Goal: Task Accomplishment & Management: Manage account settings

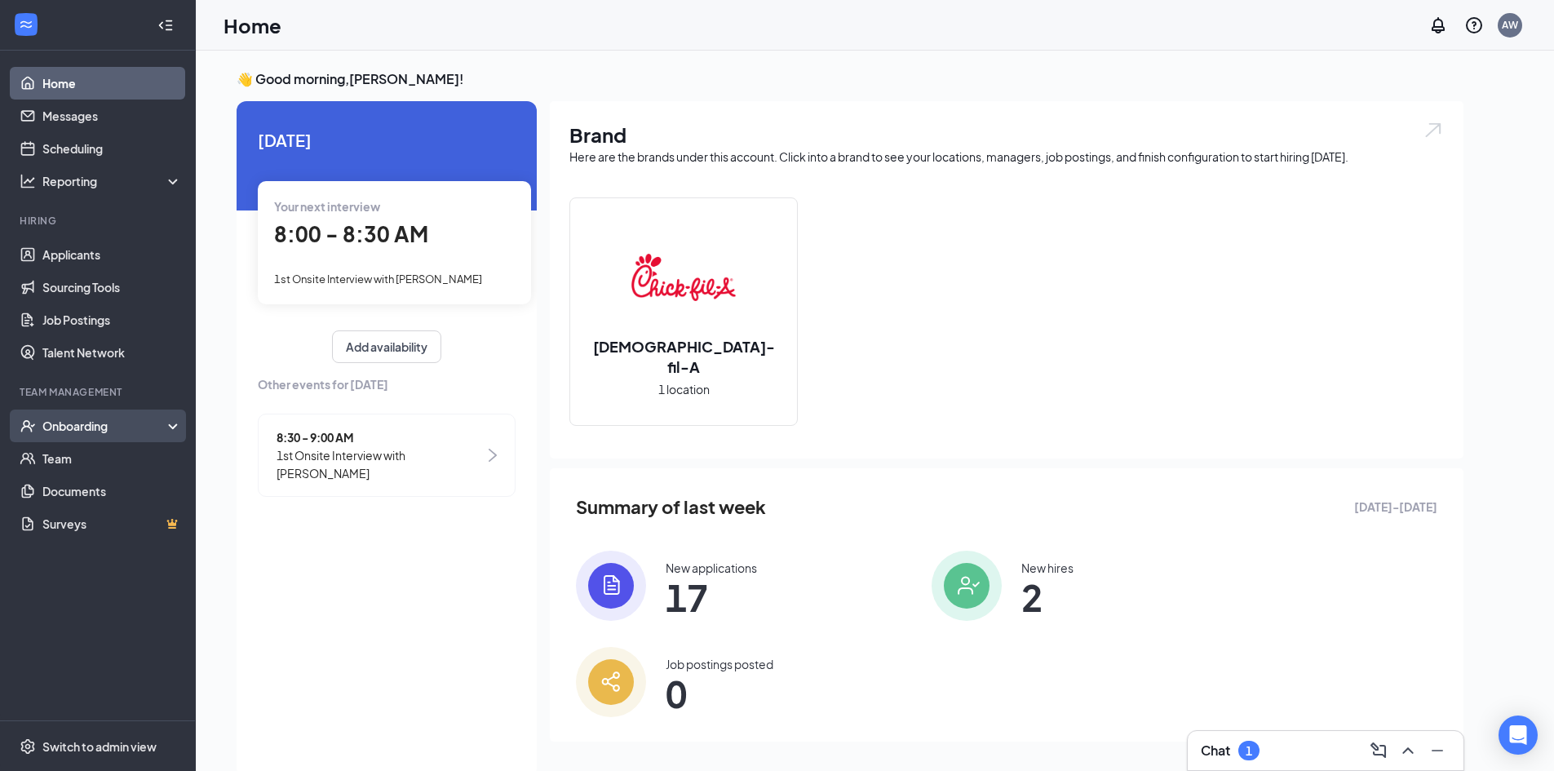
click at [85, 414] on div "Onboarding" at bounding box center [98, 425] width 196 height 33
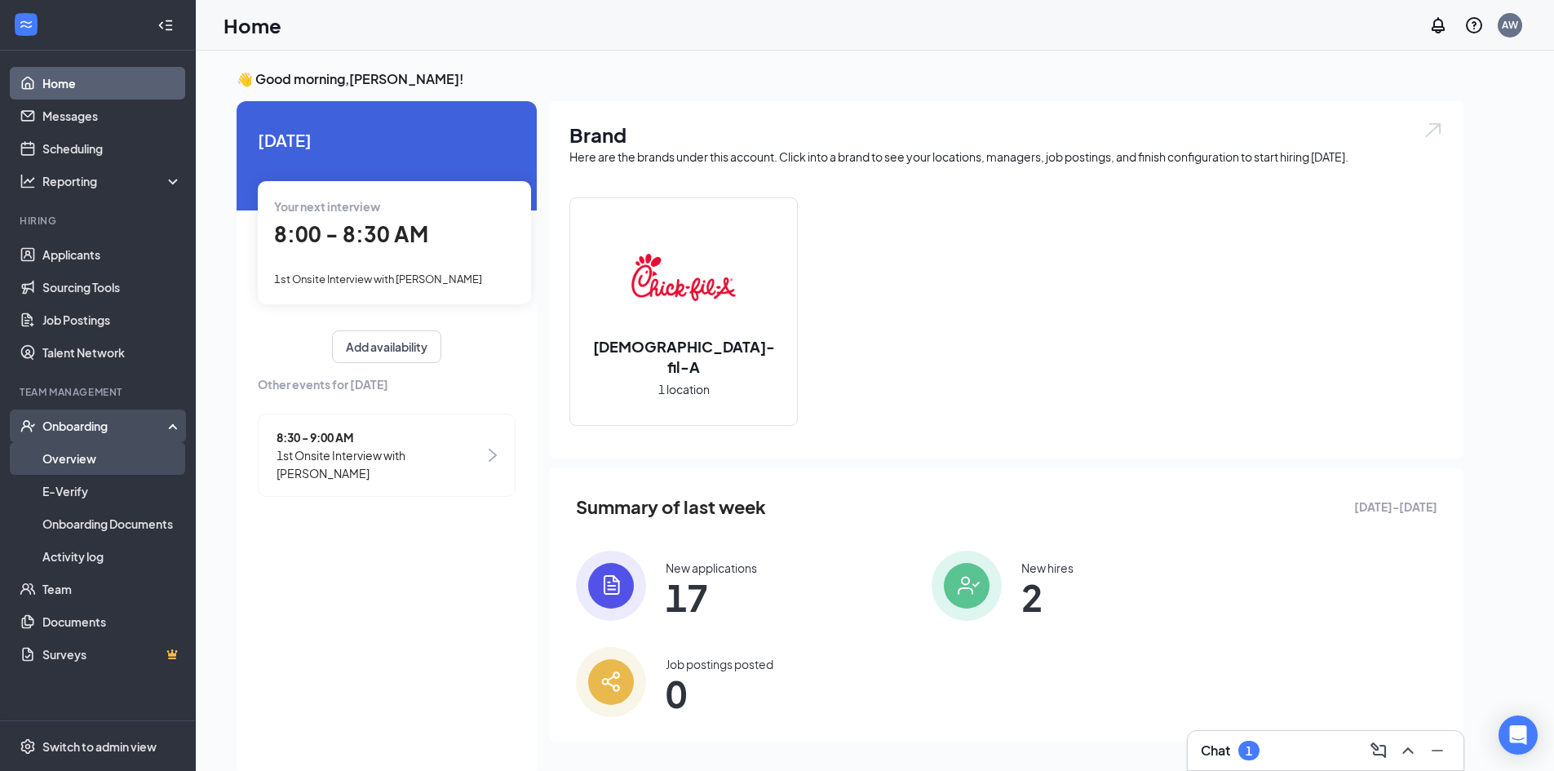
click at [88, 451] on link "Overview" at bounding box center [111, 458] width 139 height 33
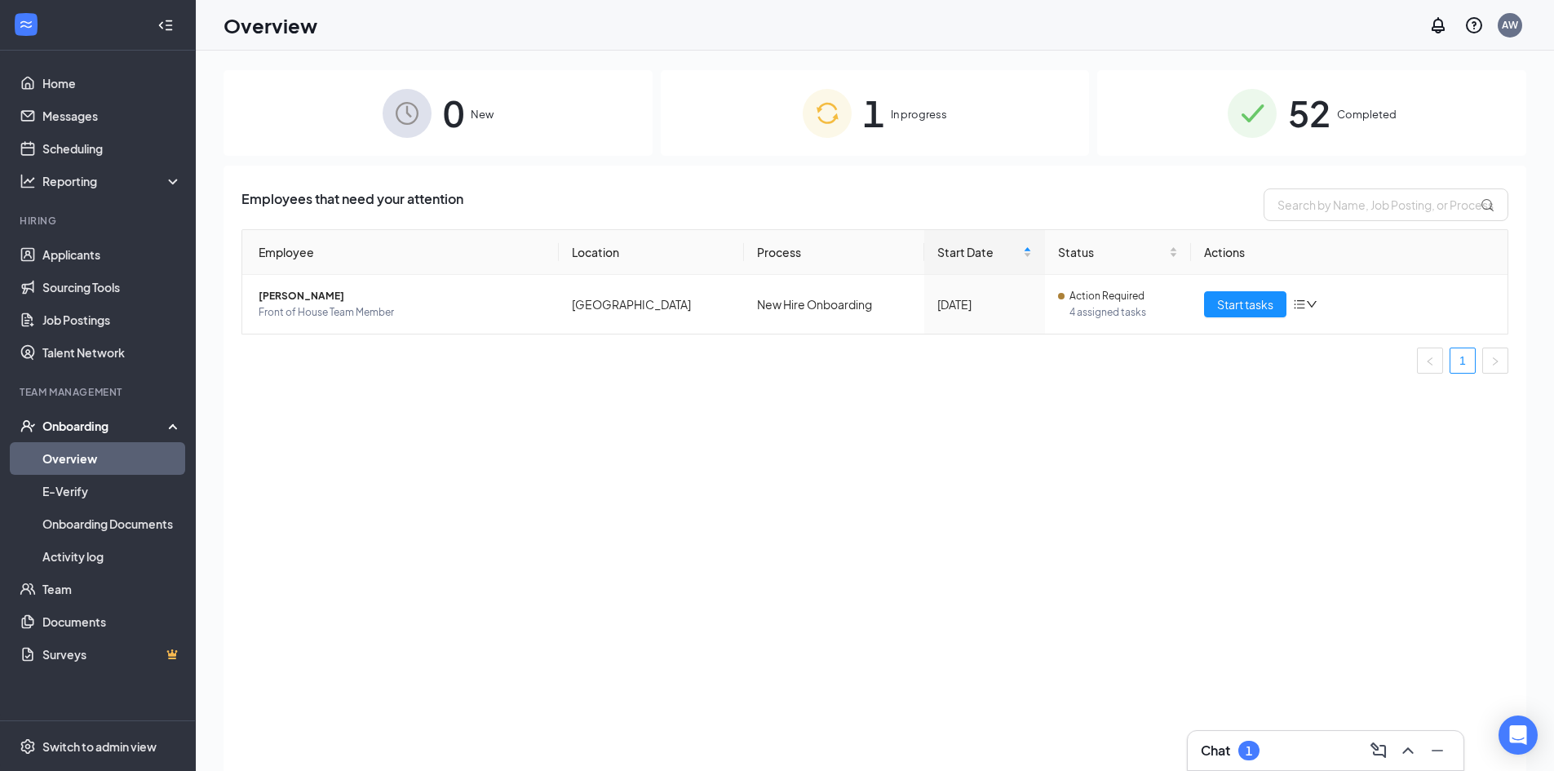
click at [1292, 733] on div "Chat 1" at bounding box center [1325, 750] width 276 height 39
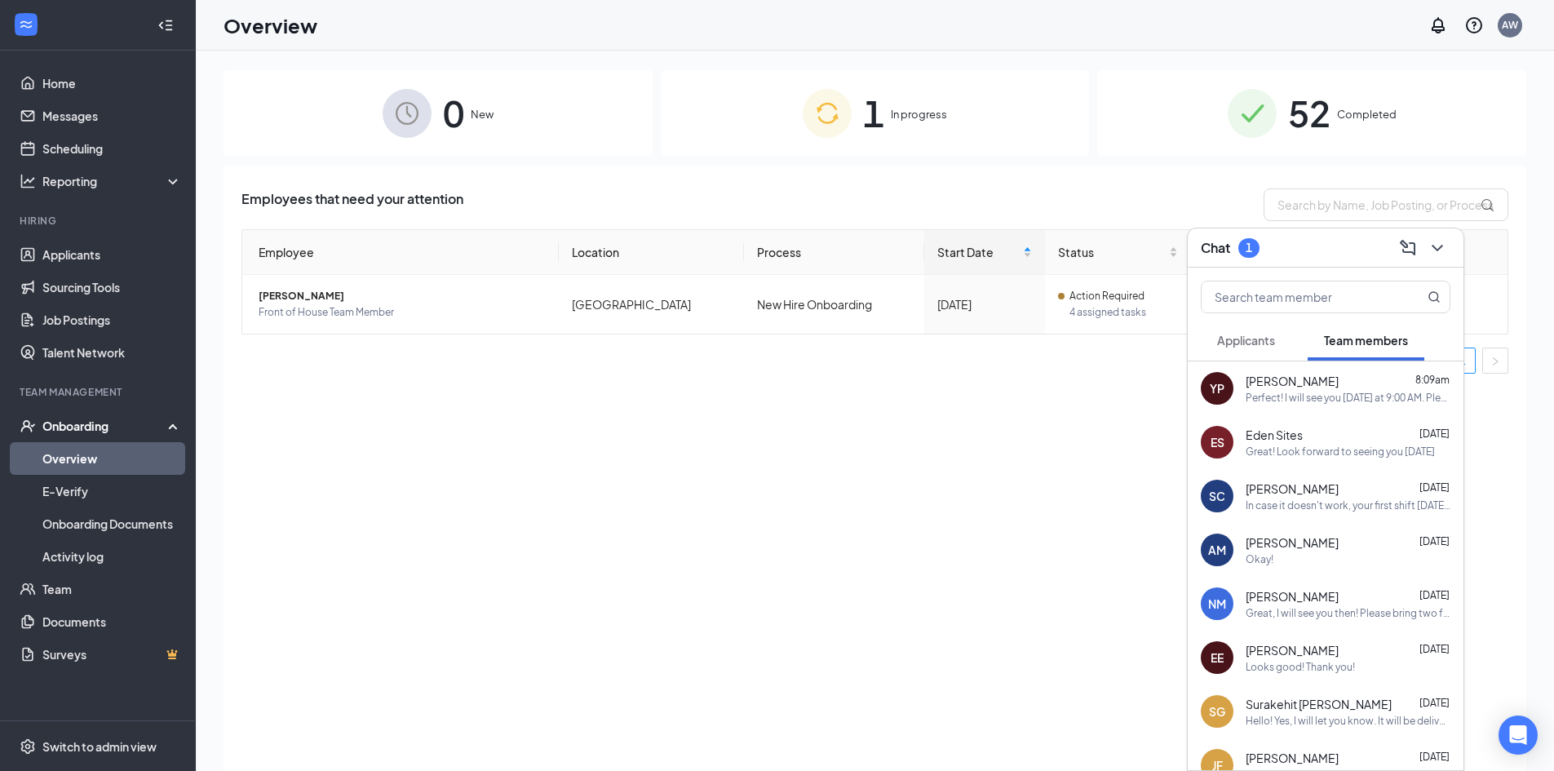
click at [1256, 352] on button "Applicants" at bounding box center [1246, 340] width 91 height 41
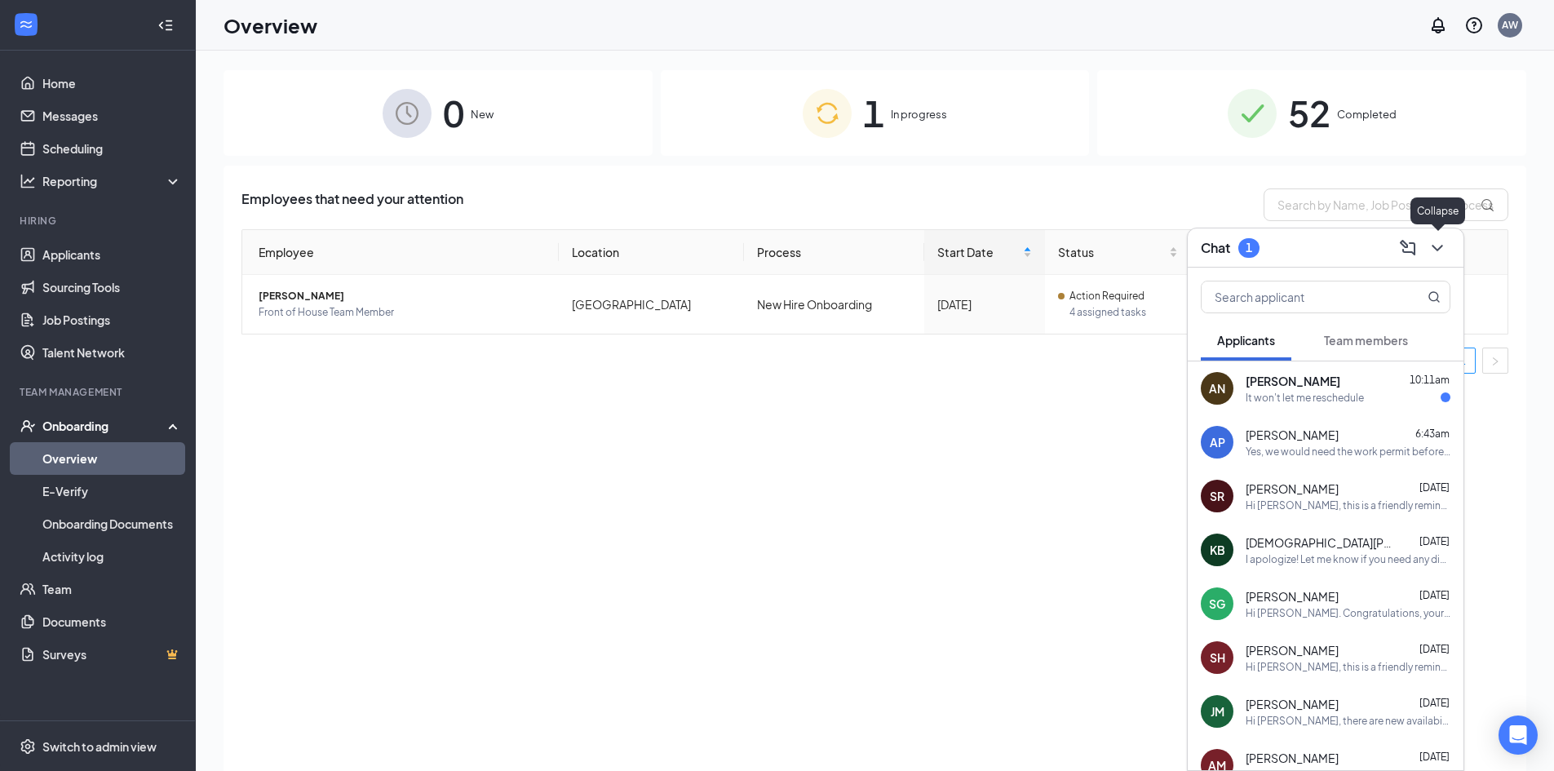
click at [1442, 259] on button at bounding box center [1437, 248] width 26 height 26
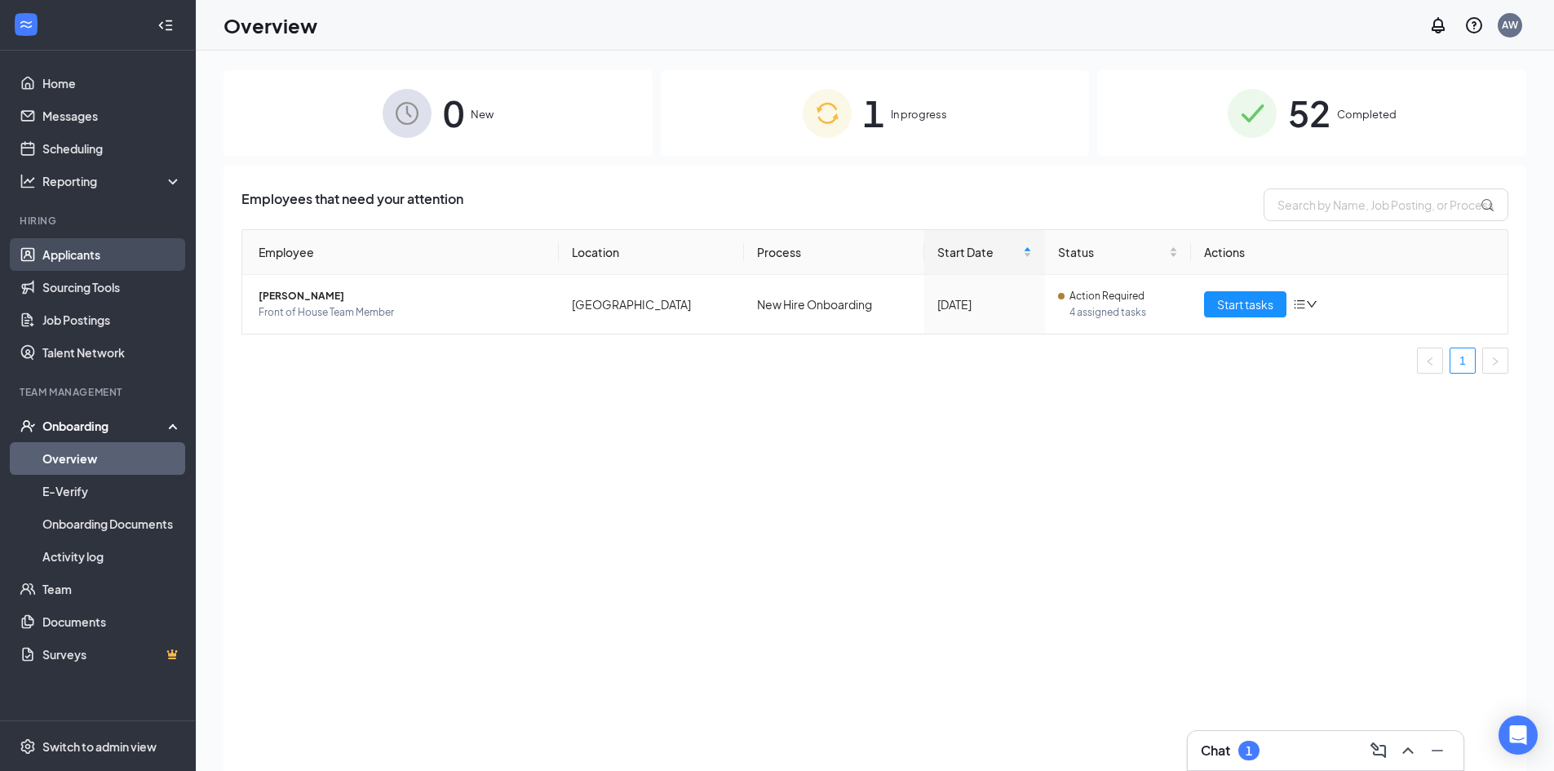
click at [163, 253] on link "Applicants" at bounding box center [111, 254] width 139 height 33
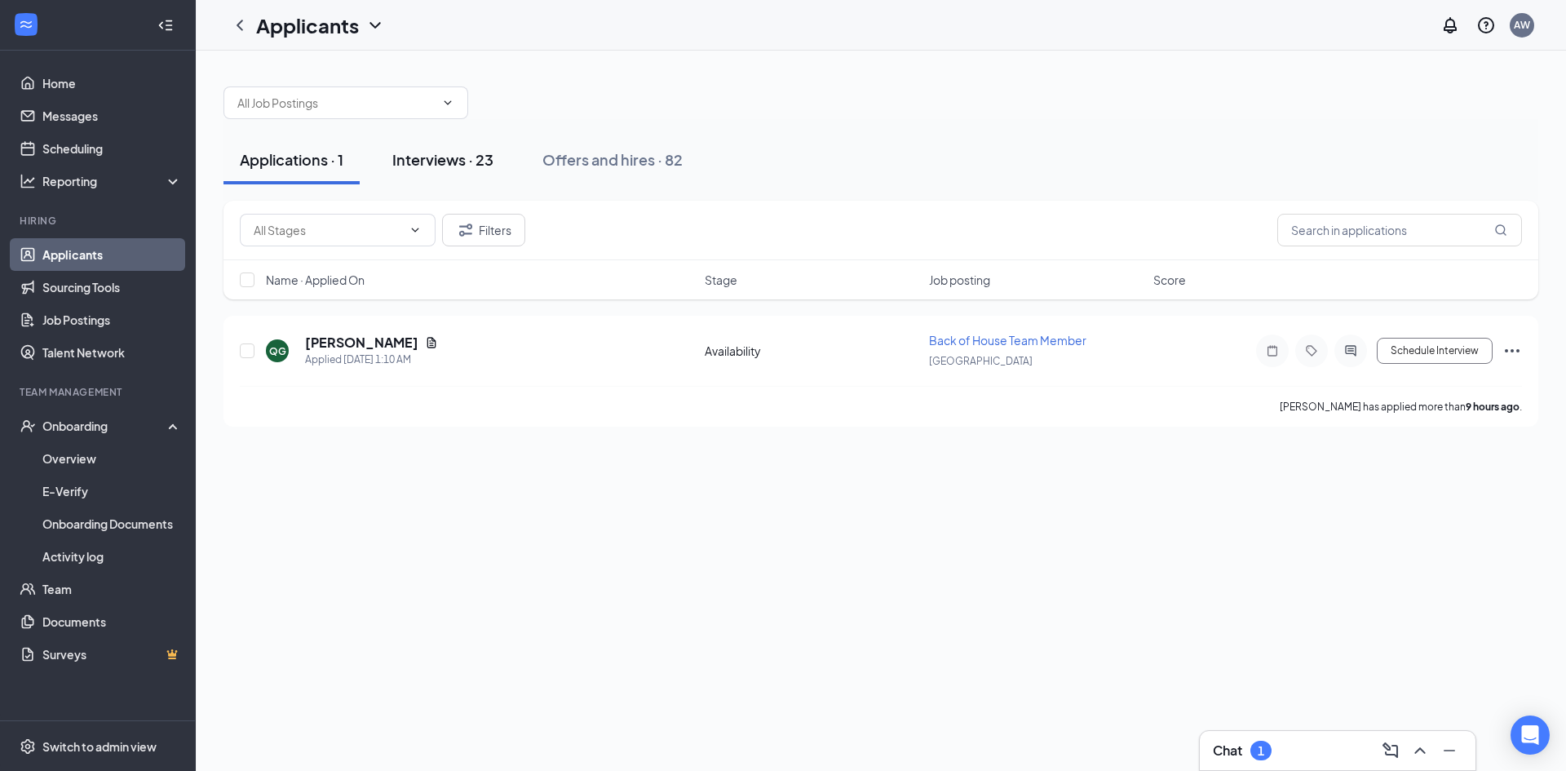
click at [471, 160] on div "Interviews · 23" at bounding box center [442, 159] width 101 height 20
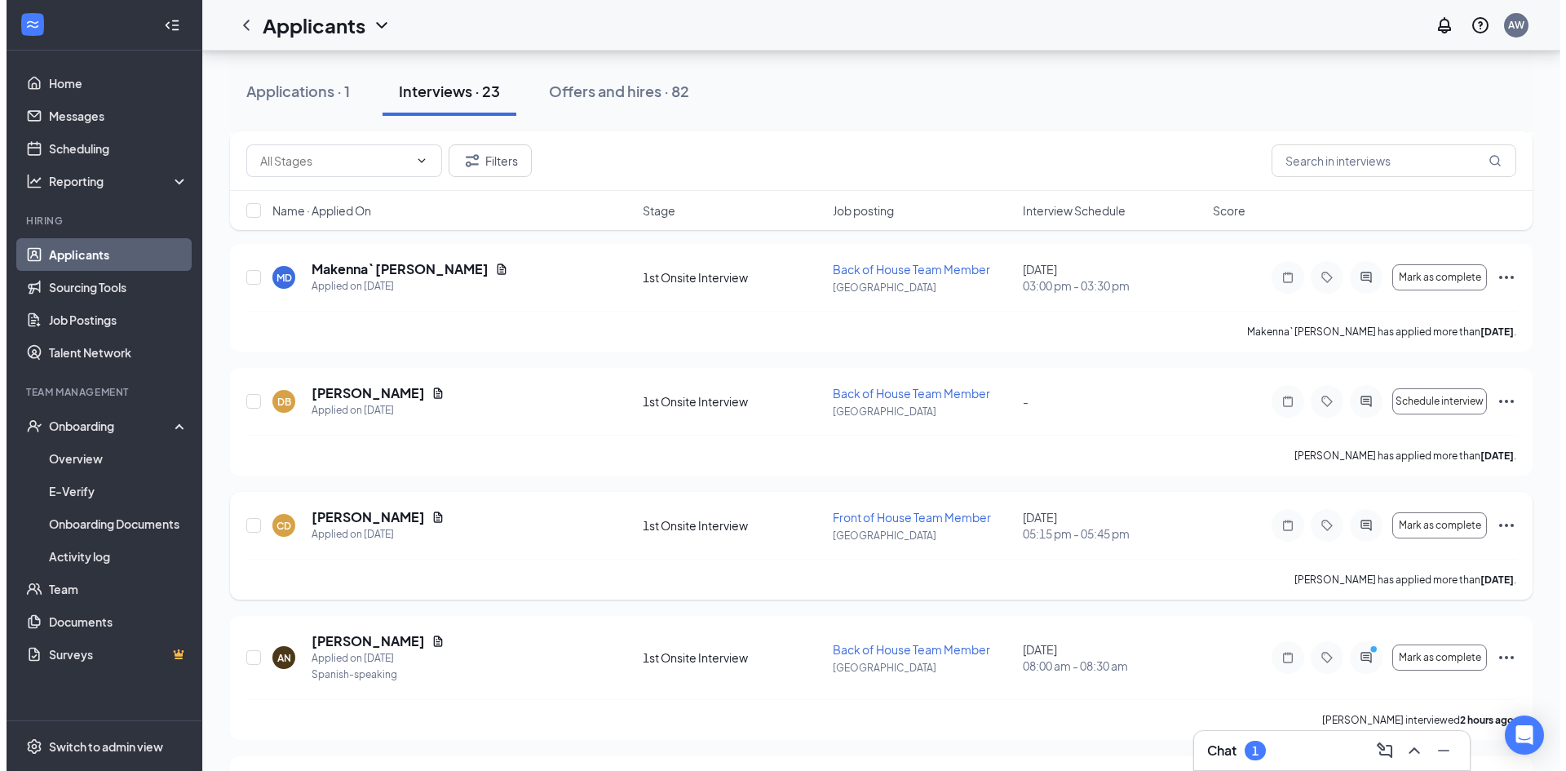
scroll to position [489, 0]
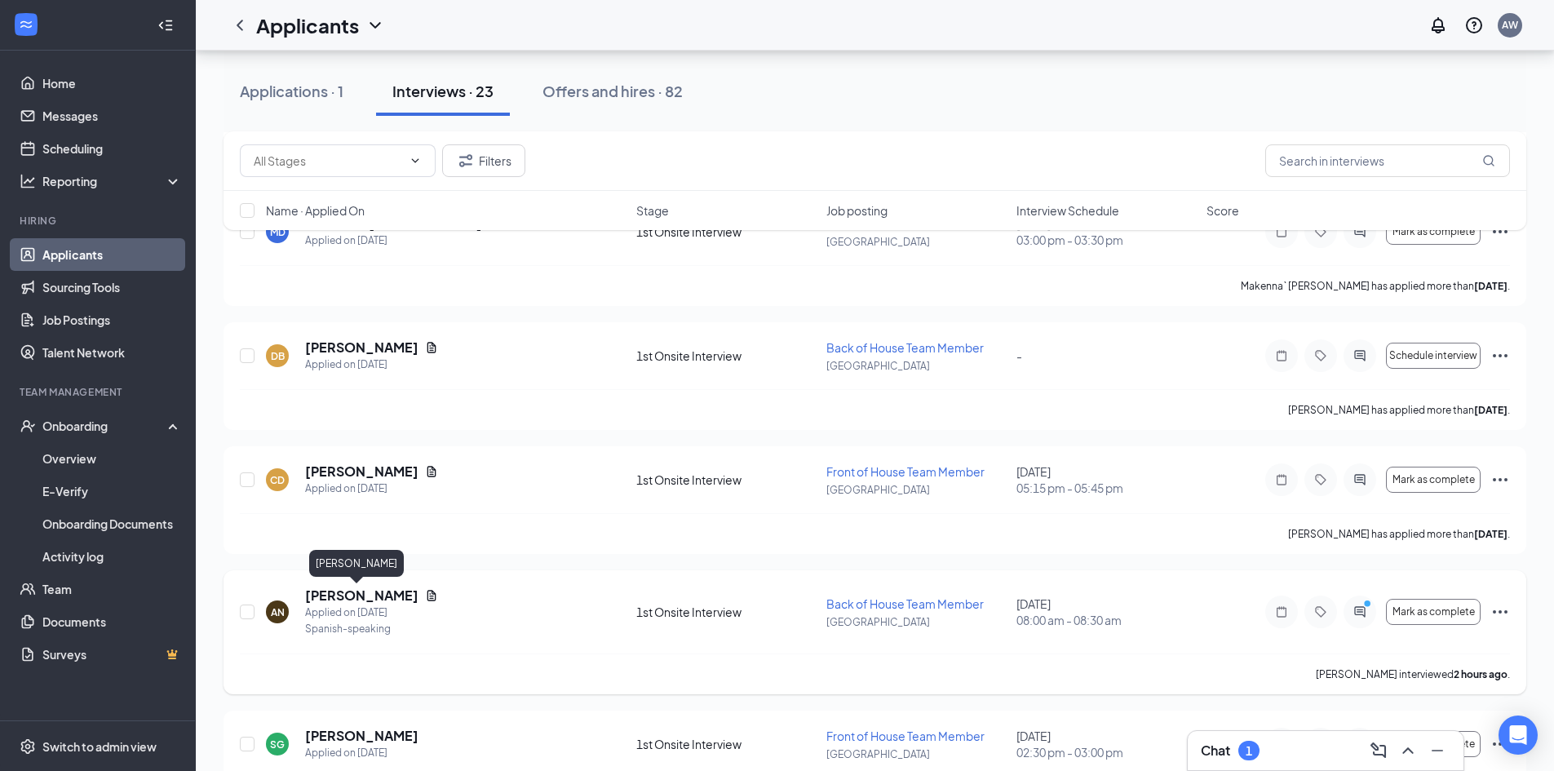
click at [365, 595] on h5 "[PERSON_NAME]" at bounding box center [361, 595] width 113 height 18
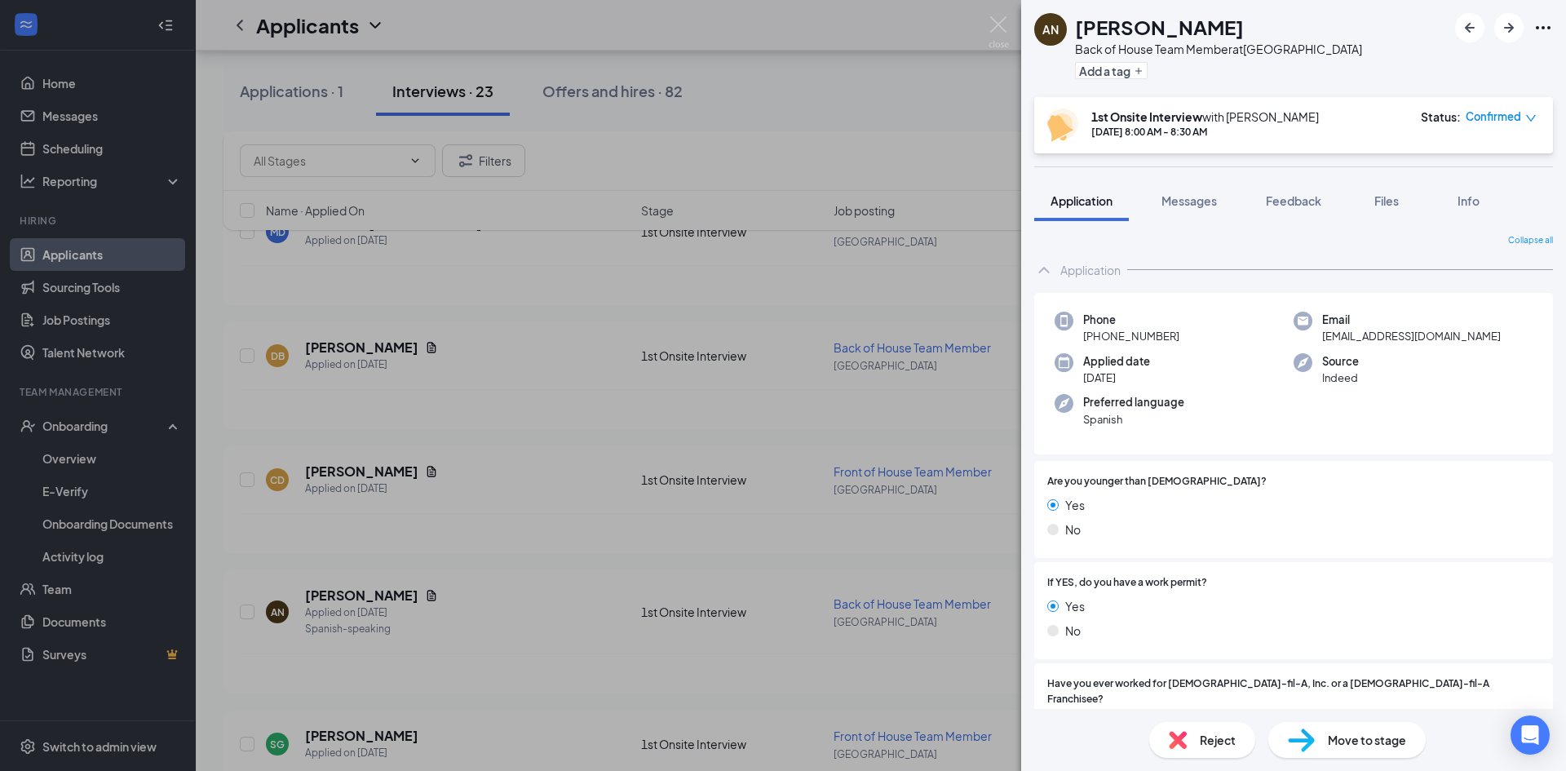
click at [1498, 112] on span "Confirmed" at bounding box center [1493, 116] width 55 height 16
click at [1465, 170] on span "Request Reschedule" at bounding box center [1468, 164] width 112 height 18
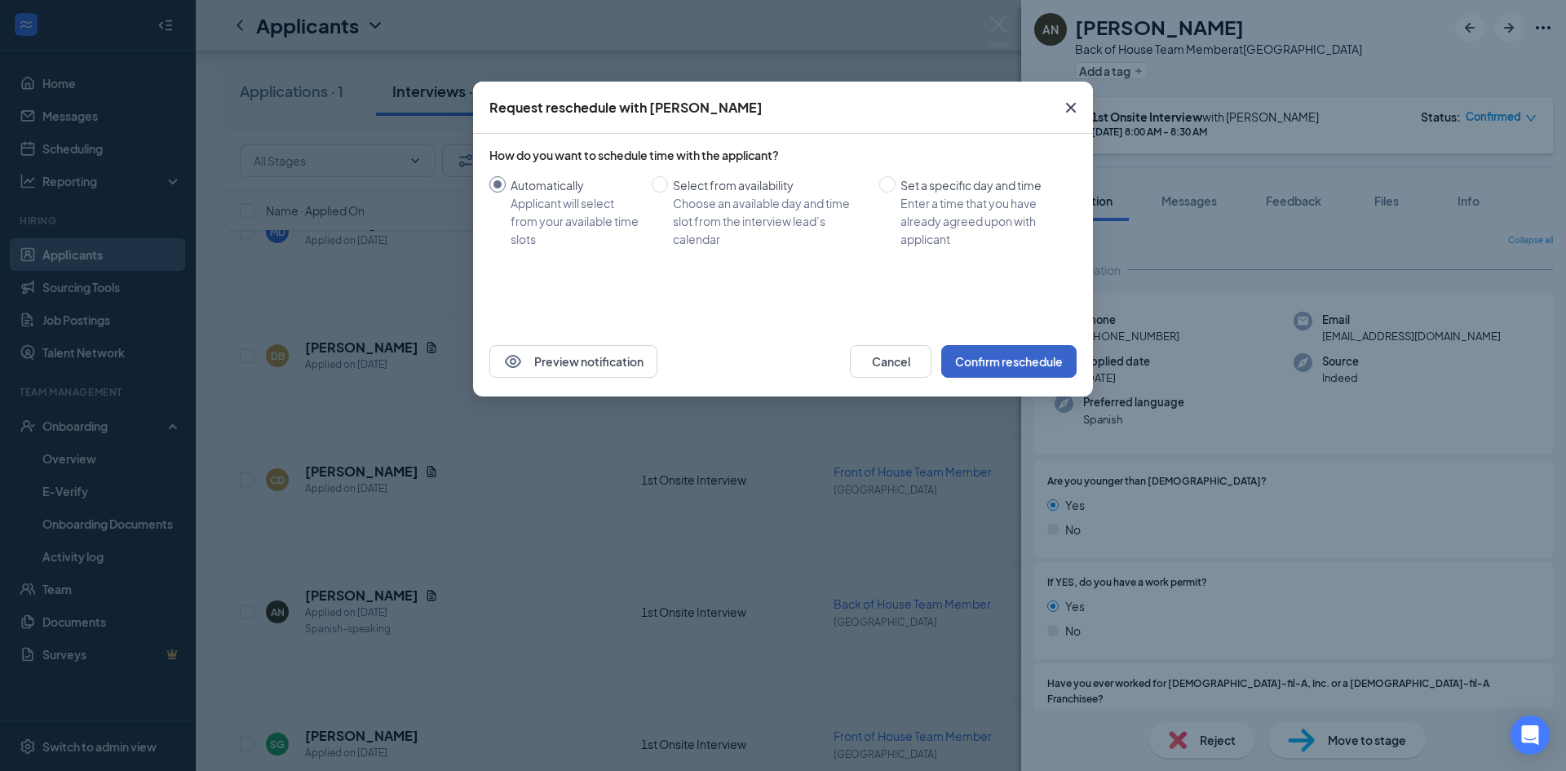
click at [1010, 367] on button "Confirm reschedule" at bounding box center [1008, 361] width 135 height 33
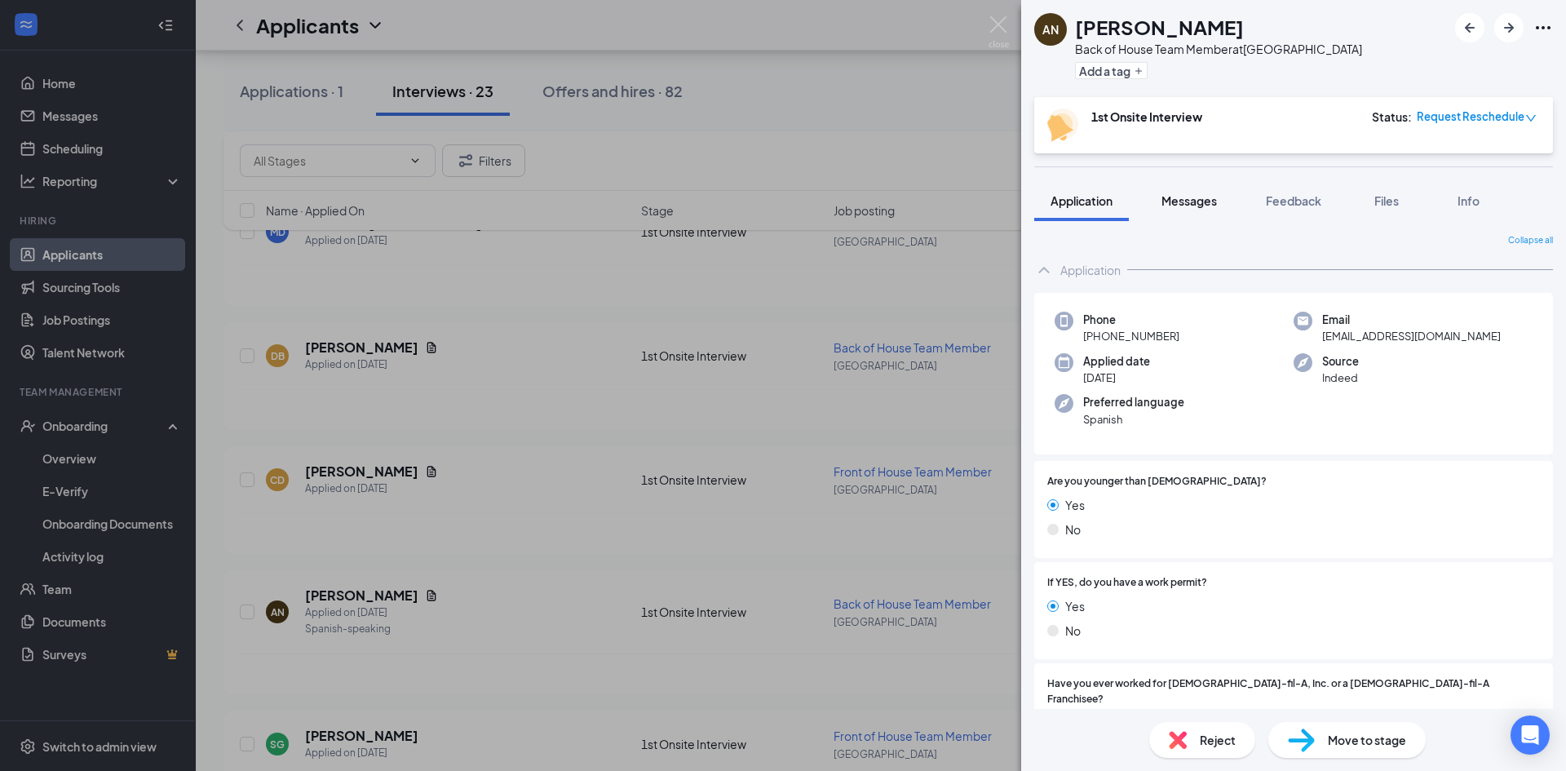
click at [1201, 204] on span "Messages" at bounding box center [1188, 200] width 55 height 15
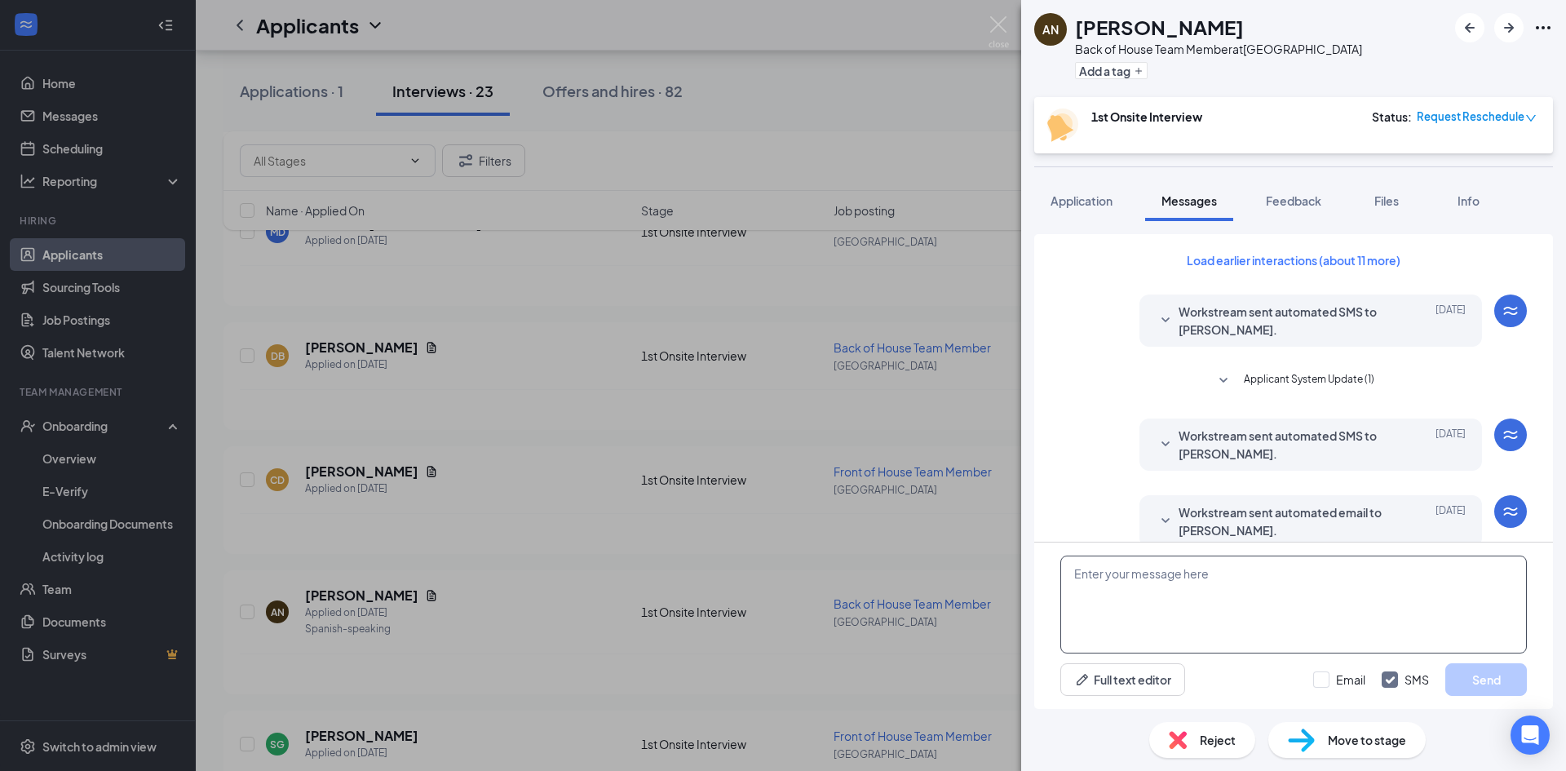
click at [1117, 605] on textarea at bounding box center [1293, 604] width 467 height 98
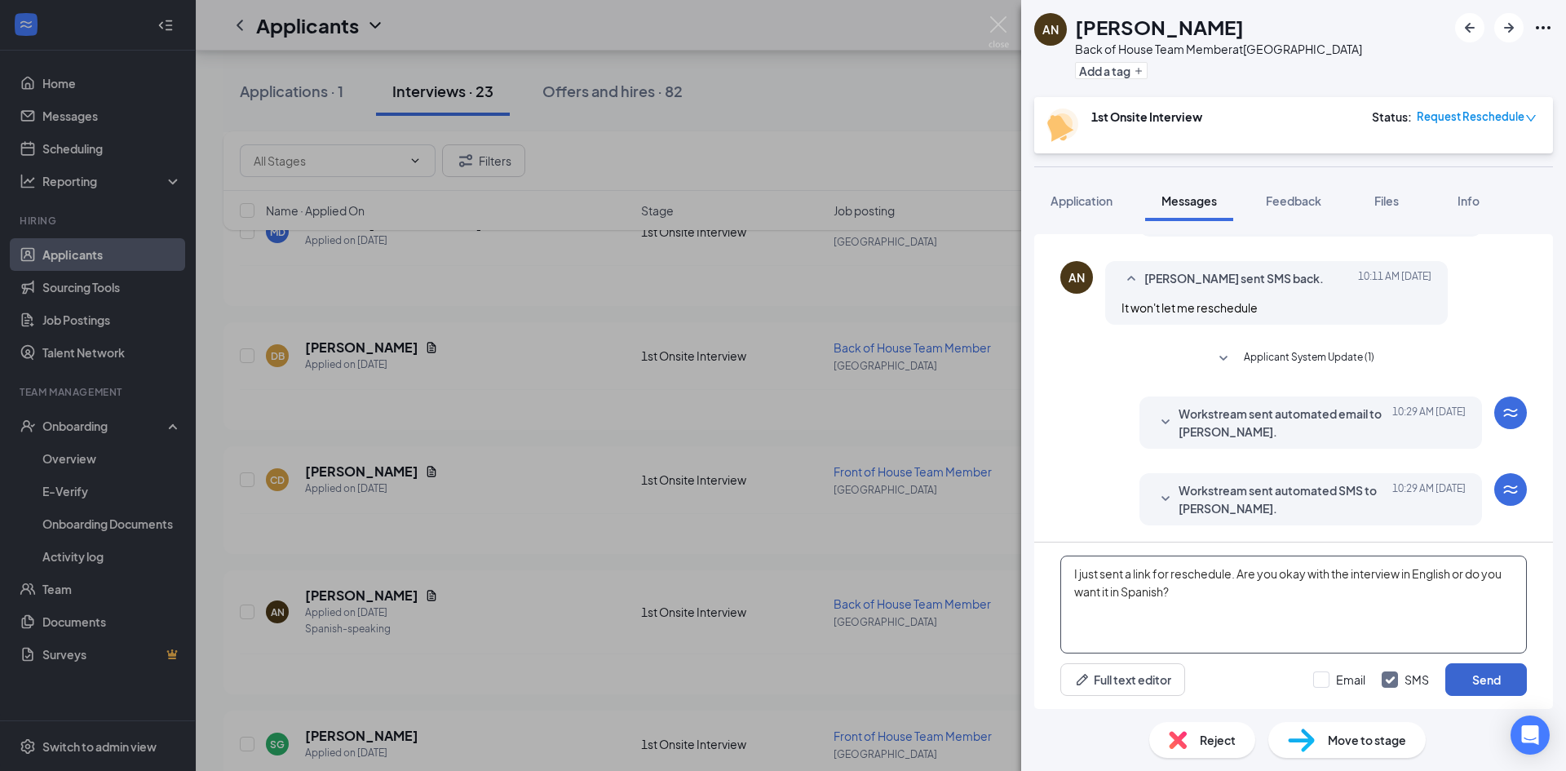
type textarea "I just sent a link for reschedule. Are you okay with the interview in English o…"
click at [1467, 673] on button "Send" at bounding box center [1486, 679] width 82 height 33
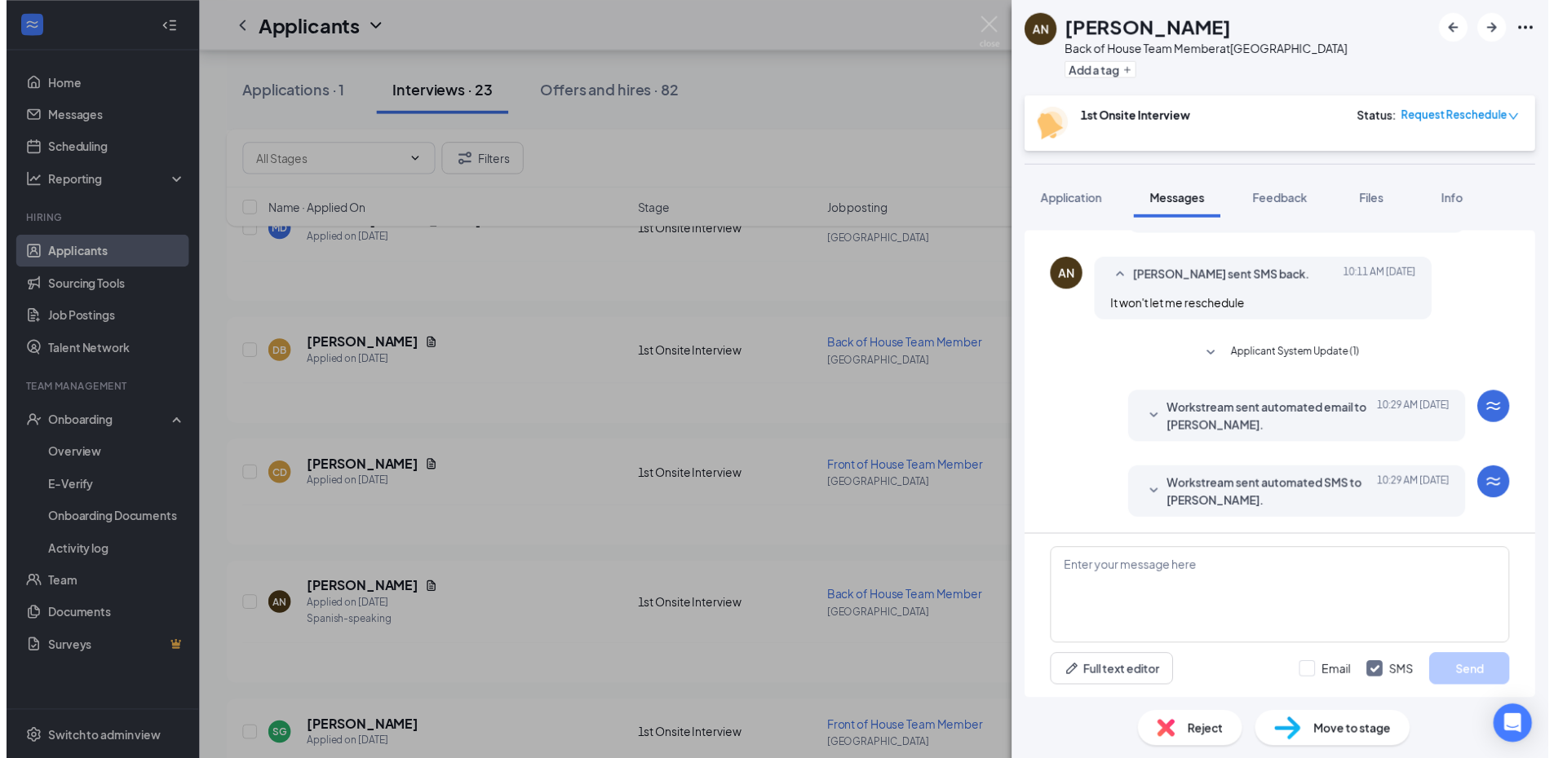
scroll to position [570, 0]
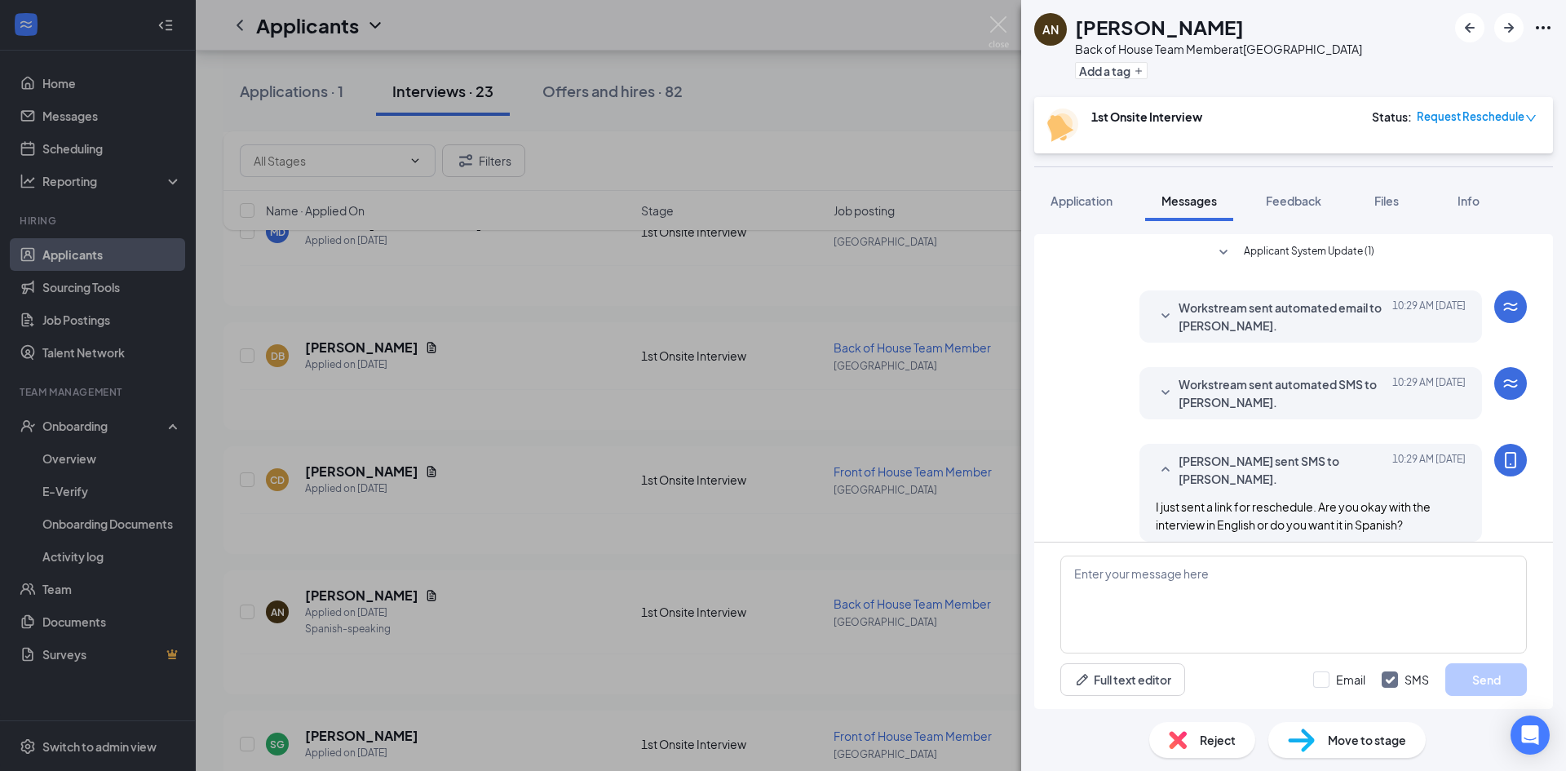
click at [1010, 36] on div "AN [PERSON_NAME] of House Team Member at [GEOGRAPHIC_DATA] Add a tag 1st Onsite…" at bounding box center [783, 385] width 1566 height 771
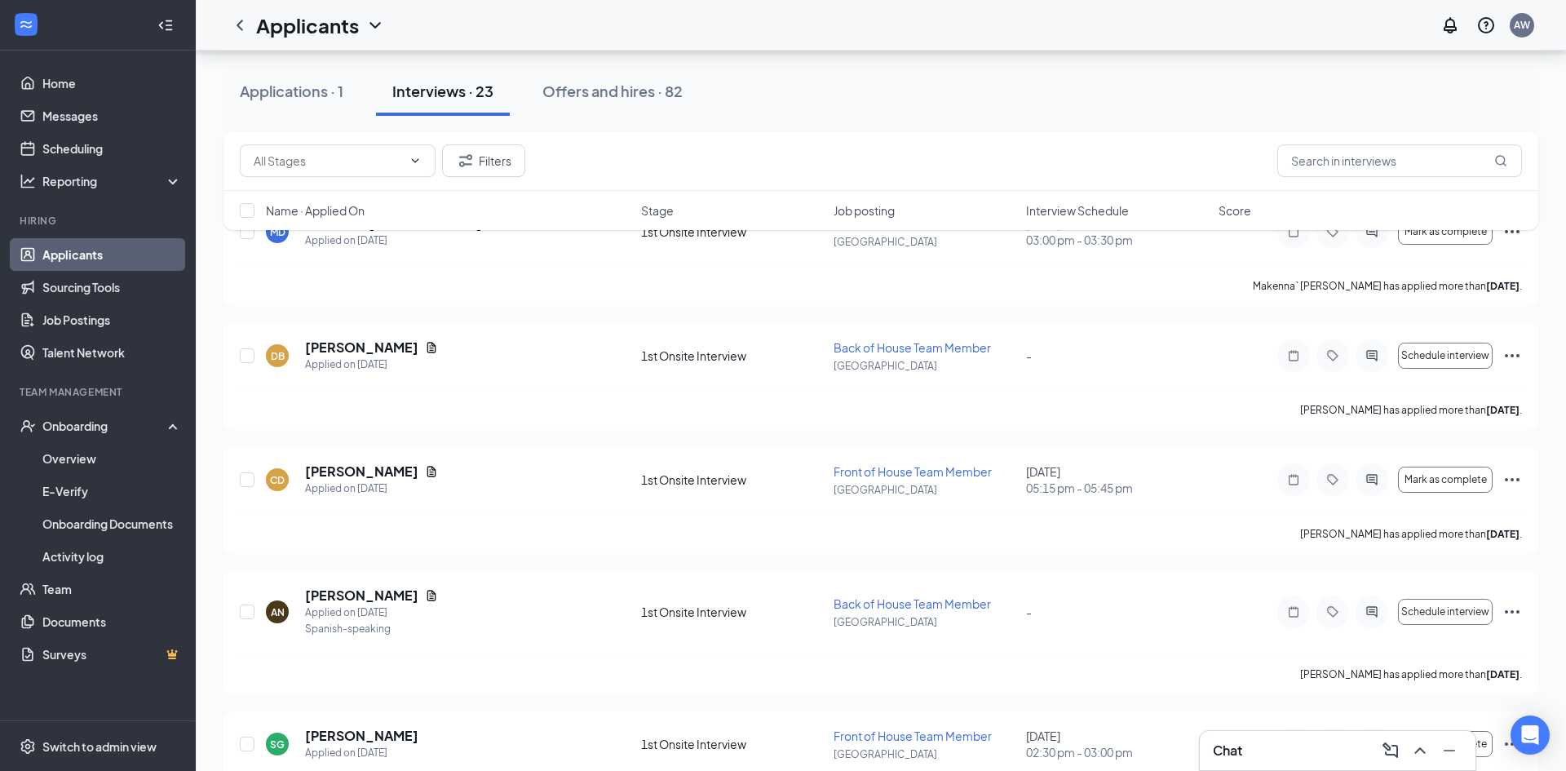
click at [1005, 29] on div "Applicants AW" at bounding box center [881, 25] width 1370 height 51
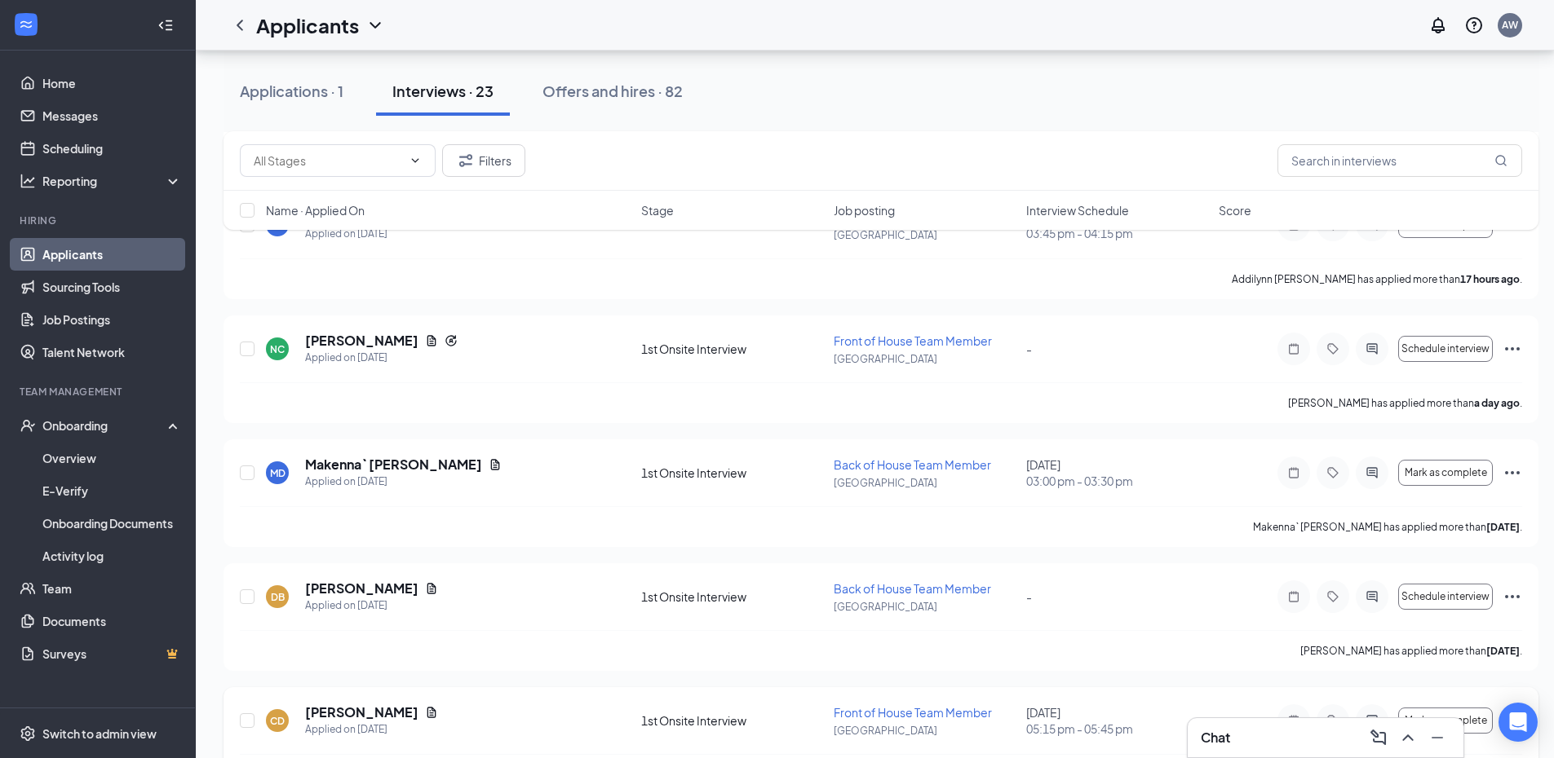
scroll to position [245, 0]
